Goal: Information Seeking & Learning: Learn about a topic

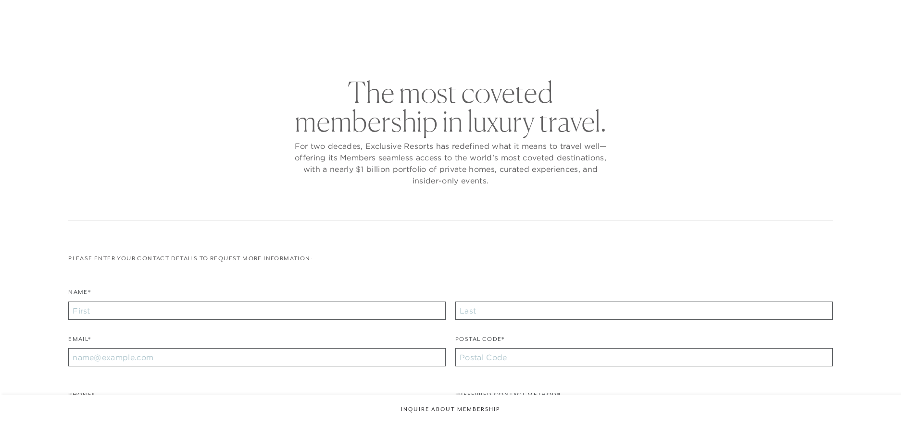
checkbox input "false"
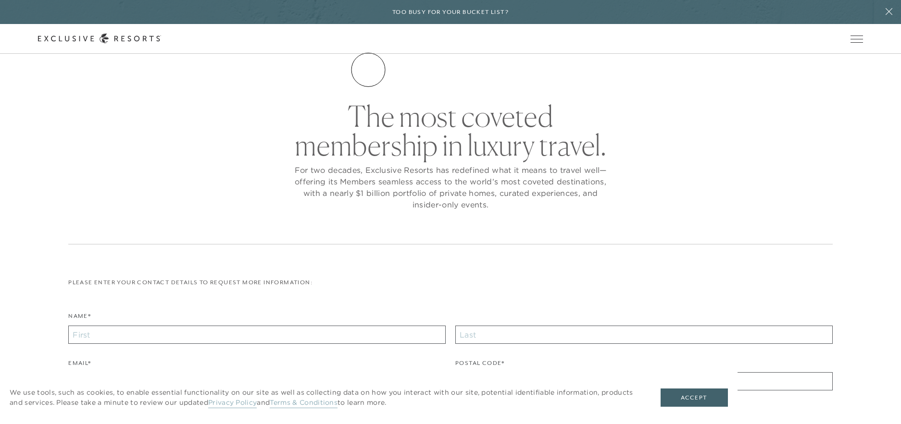
click at [0, 0] on link "The Collection" at bounding box center [0, 0] width 0 height 0
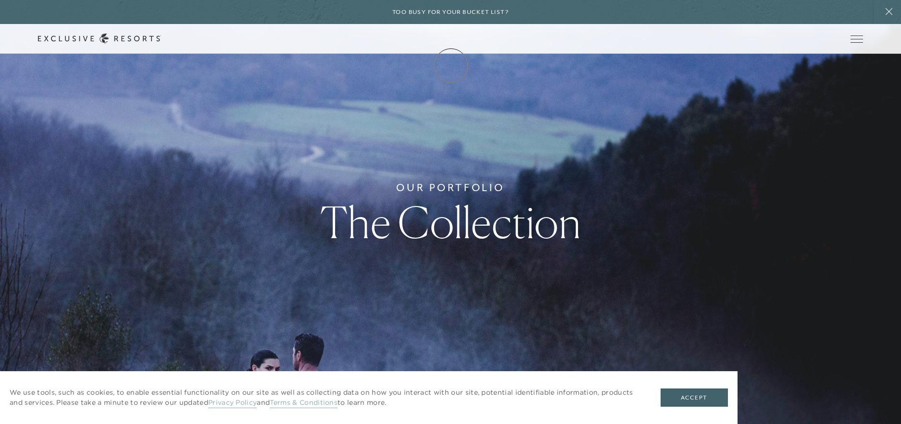
click at [0, 0] on link "Membership" at bounding box center [0, 0] width 0 height 0
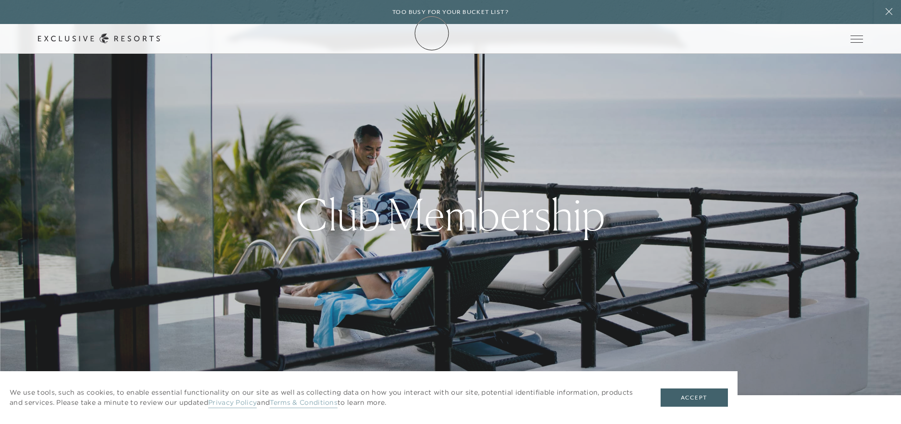
click at [161, 34] on icon at bounding box center [99, 39] width 123 height 10
